Goal: Task Accomplishment & Management: Use online tool/utility

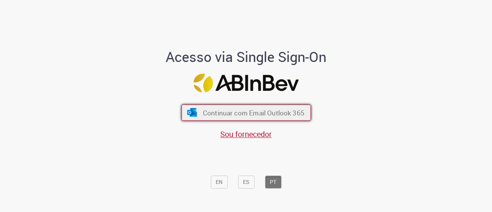
click at [222, 110] on span "Continuar com Email Outlook 365" at bounding box center [254, 112] width 102 height 9
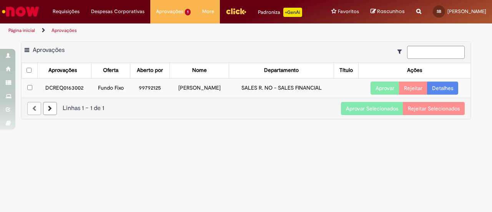
click at [439, 87] on link "Detalhes" at bounding box center [442, 88] width 31 height 13
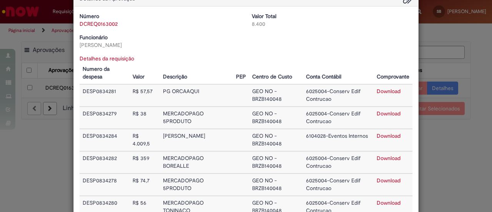
scroll to position [38, 0]
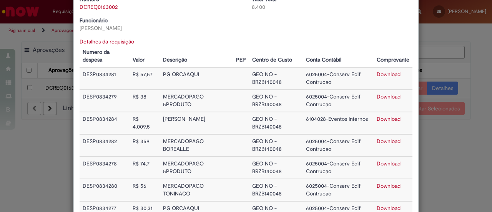
click at [378, 118] on link "Download" at bounding box center [389, 118] width 24 height 7
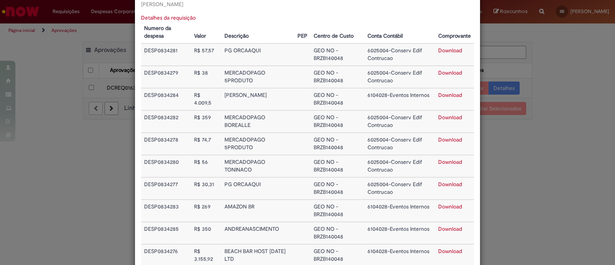
scroll to position [63, 0]
